Goal: Find specific page/section: Find specific page/section

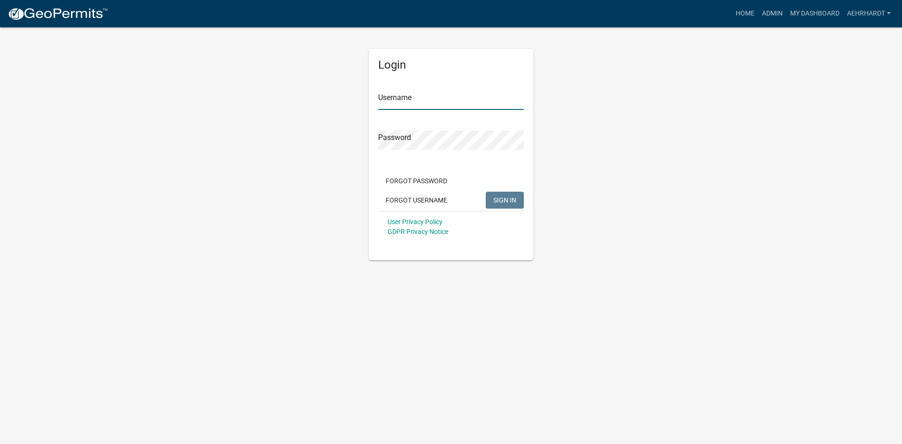
type input "aehrhardt"
click at [500, 200] on span "SIGN IN" at bounding box center [505, 200] width 23 height 8
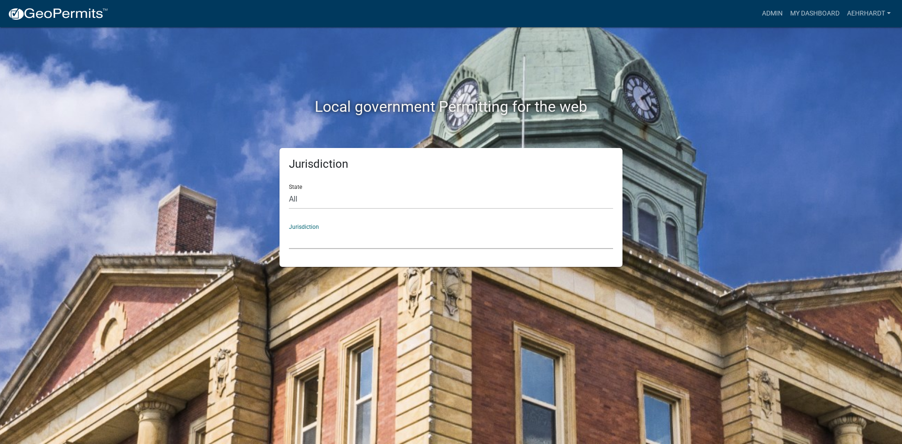
click at [308, 237] on select "[GEOGRAPHIC_DATA], [US_STATE] [GEOGRAPHIC_DATA], [US_STATE][PERSON_NAME][GEOGRA…" at bounding box center [451, 239] width 324 height 19
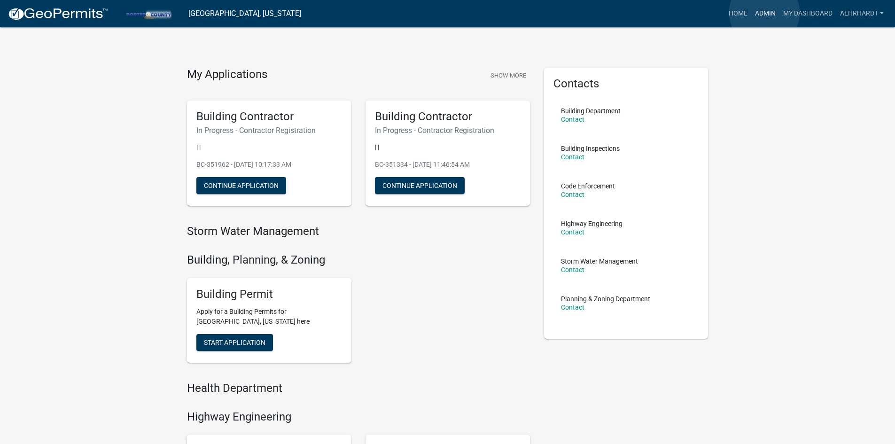
click at [765, 13] on link "Admin" at bounding box center [766, 14] width 28 height 18
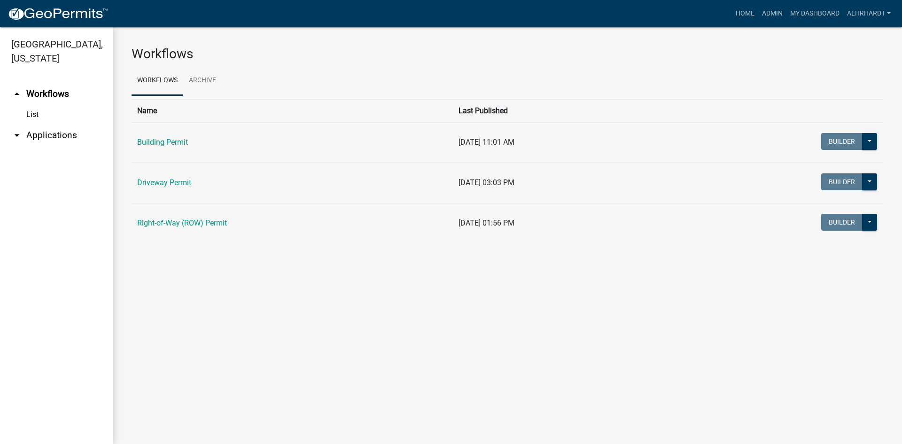
click at [59, 124] on link "arrow_drop_down Applications" at bounding box center [56, 135] width 113 height 23
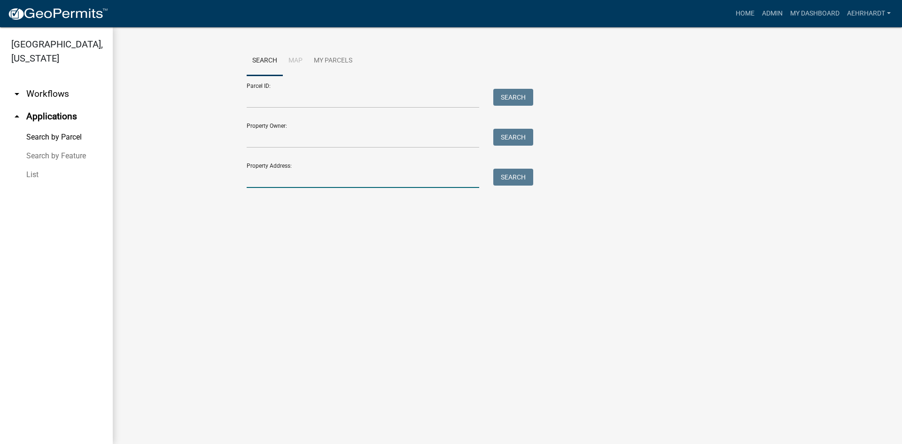
click at [282, 178] on input "Property Address:" at bounding box center [363, 178] width 233 height 19
type input "6"
